Goal: Task Accomplishment & Management: Use online tool/utility

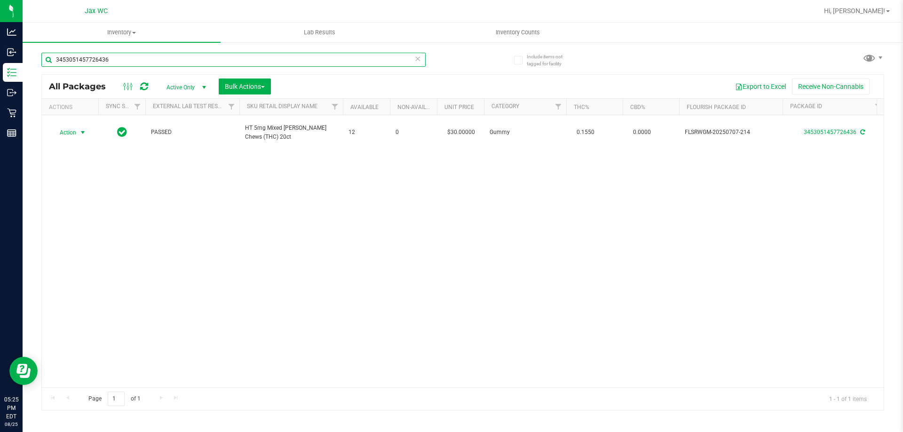
click at [157, 53] on input "3453051457726436" at bounding box center [233, 60] width 384 height 14
click at [162, 61] on input "3453051457726436" at bounding box center [233, 60] width 384 height 14
type input "5670386949859032"
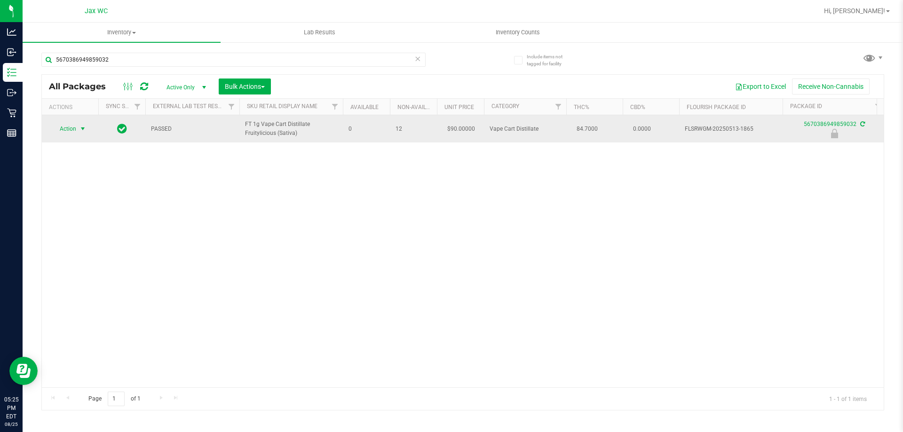
click at [77, 131] on span "select" at bounding box center [83, 128] width 12 height 13
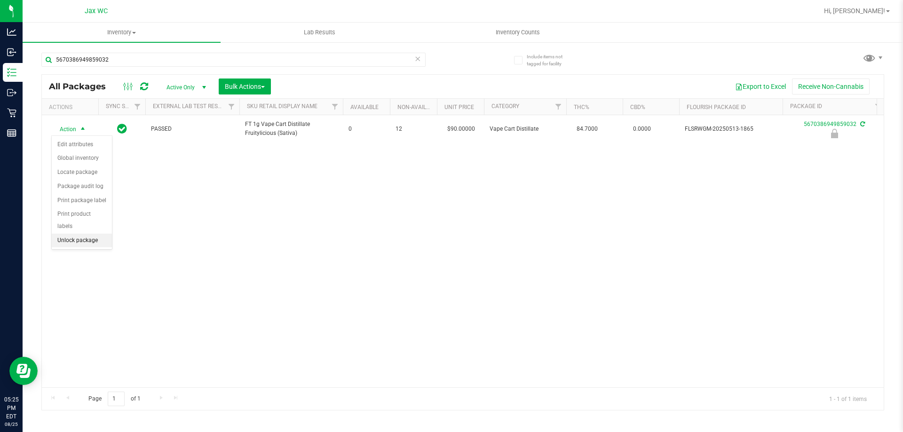
click at [87, 234] on li "Unlock package" at bounding box center [82, 241] width 60 height 14
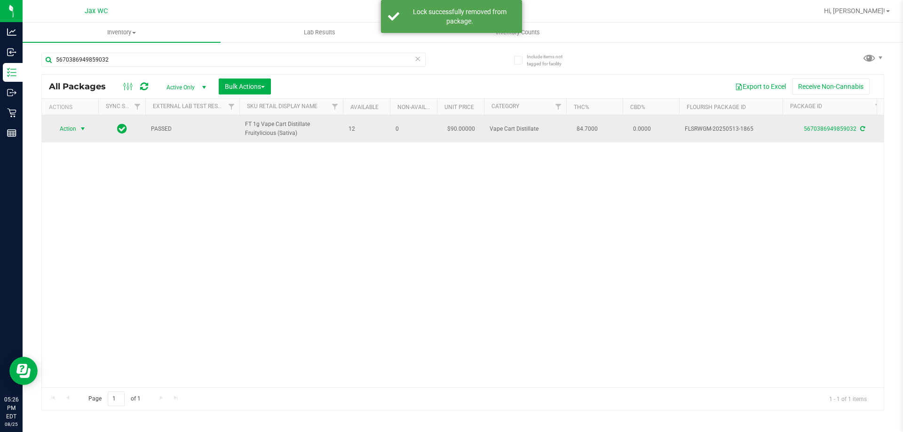
click at [67, 130] on span "Action" at bounding box center [63, 128] width 25 height 13
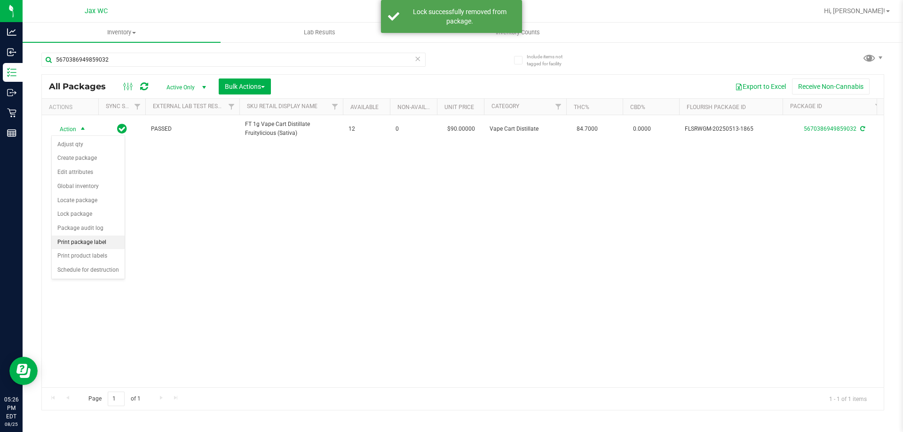
click at [93, 238] on li "Print package label" at bounding box center [88, 243] width 73 height 14
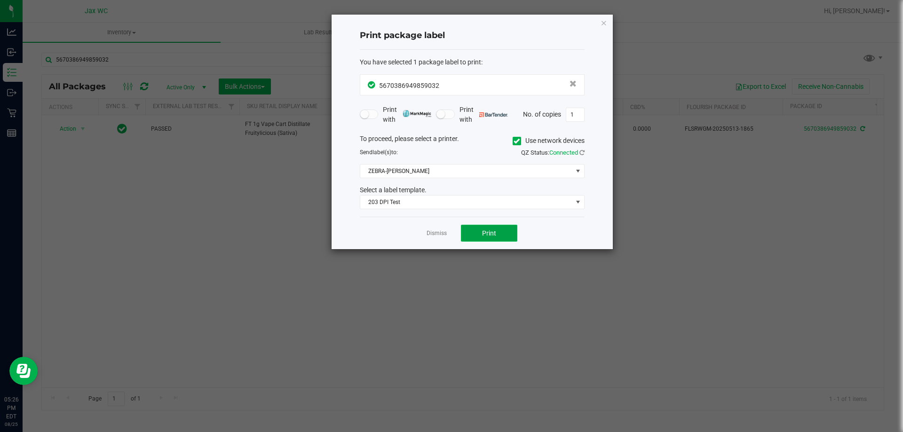
click at [491, 239] on button "Print" at bounding box center [489, 233] width 56 height 17
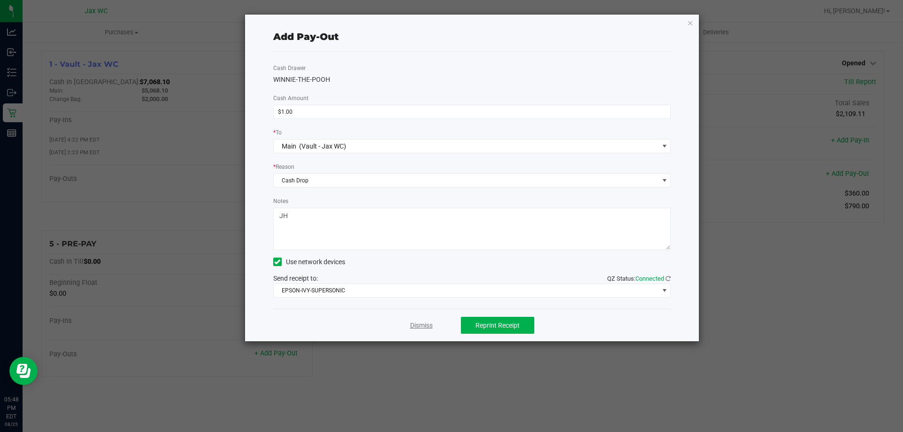
click at [420, 330] on link "Dismiss" at bounding box center [421, 326] width 23 height 10
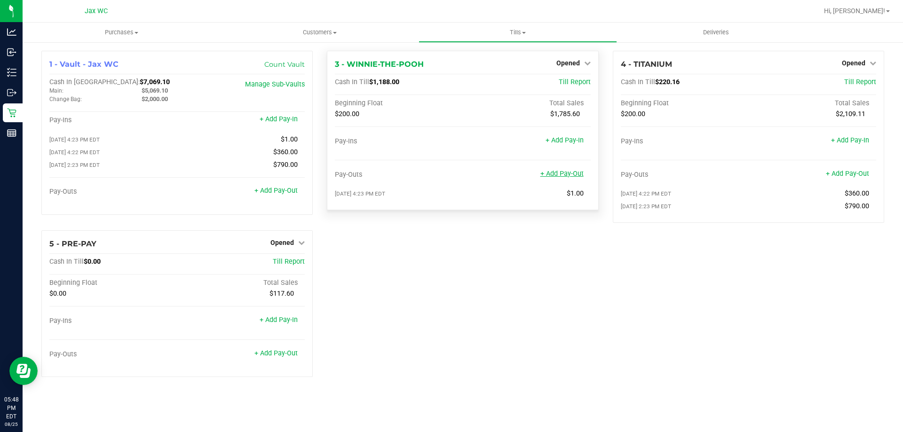
click at [562, 175] on link "+ Add Pay-Out" at bounding box center [561, 174] width 43 height 8
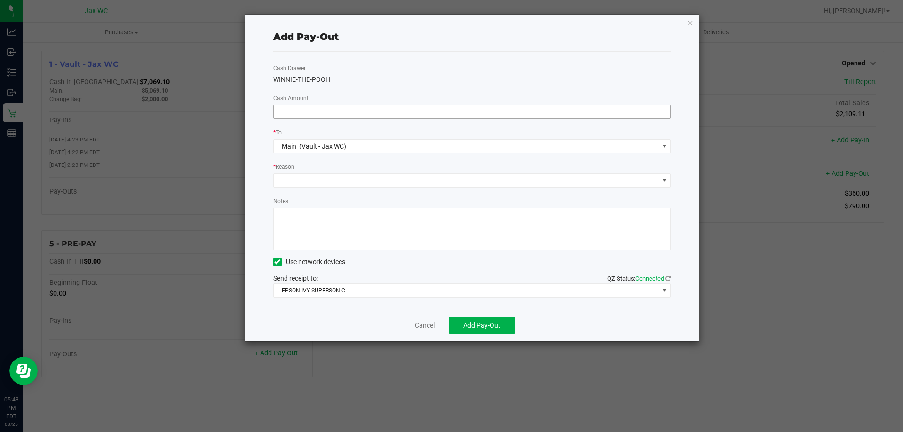
click at [419, 114] on input at bounding box center [472, 111] width 397 height 13
type input "$960.00"
click at [305, 182] on span at bounding box center [466, 180] width 385 height 13
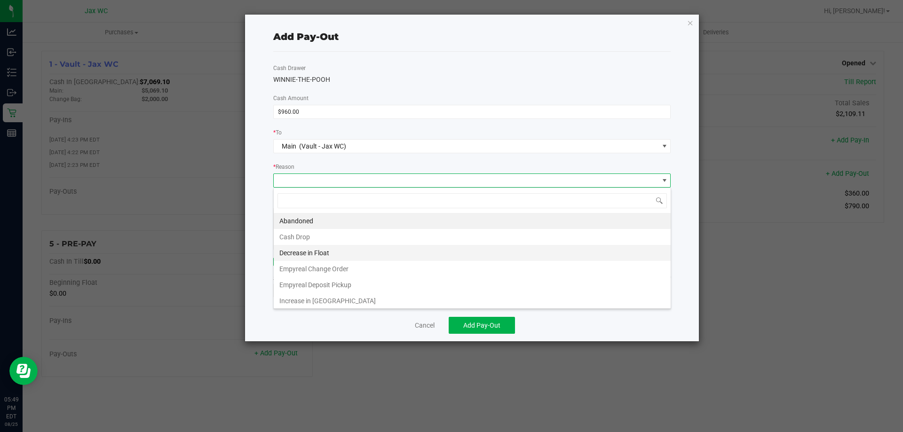
scroll to position [14, 397]
click at [298, 232] on li "Cash Drop" at bounding box center [472, 237] width 397 height 16
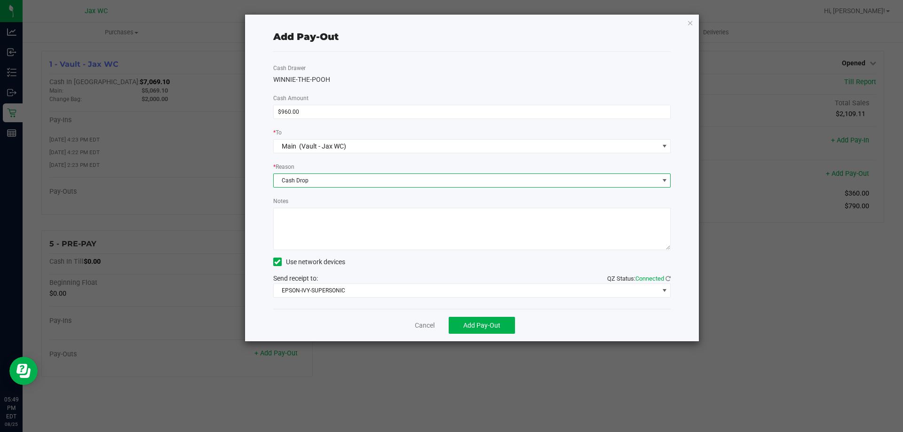
click at [306, 228] on textarea "Notes" at bounding box center [472, 229] width 398 height 42
type textarea "JH"
click at [502, 322] on button "Add Pay-Out" at bounding box center [482, 325] width 66 height 17
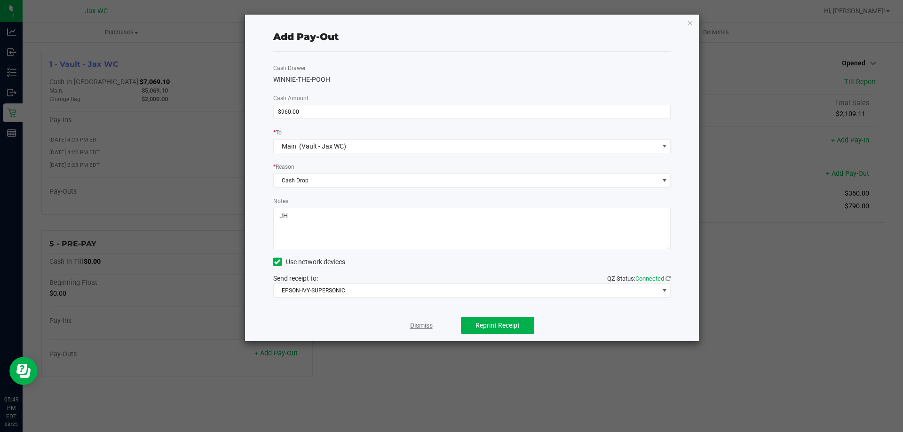
click at [431, 325] on link "Dismiss" at bounding box center [421, 326] width 23 height 10
